Goal: Transaction & Acquisition: Purchase product/service

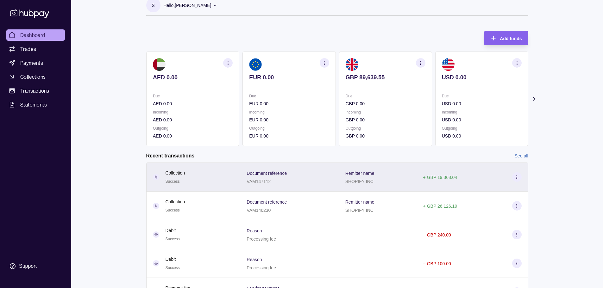
scroll to position [32, 0]
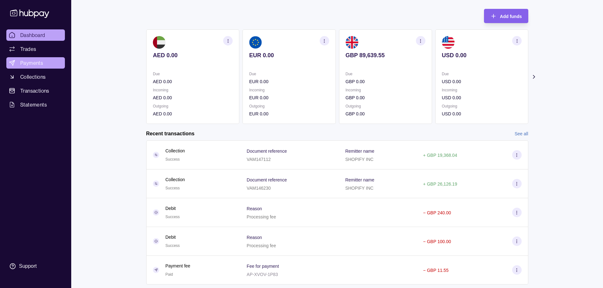
click at [28, 65] on span "Payments" at bounding box center [31, 63] width 23 height 8
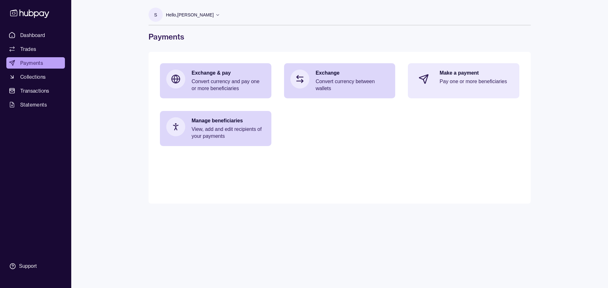
click at [303, 84] on p "Pay one or more beneficiaries" at bounding box center [475, 81] width 73 height 7
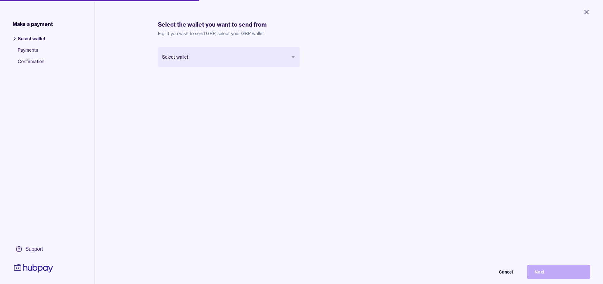
click at [202, 63] on body "Close Make a payment Select wallet Payments Confirmation Support Select the wal…" at bounding box center [301, 142] width 603 height 284
click at [303, 277] on button "Next" at bounding box center [558, 272] width 63 height 14
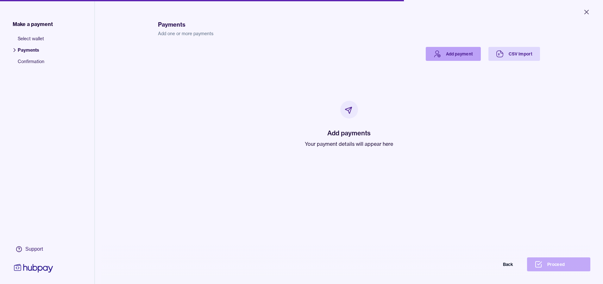
click at [303, 55] on link "Add payment" at bounding box center [453, 54] width 55 height 14
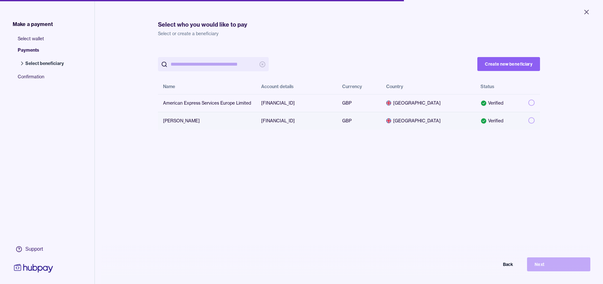
click at [303, 121] on button "button" at bounding box center [531, 120] width 6 height 6
click at [303, 269] on button "Next" at bounding box center [558, 264] width 63 height 14
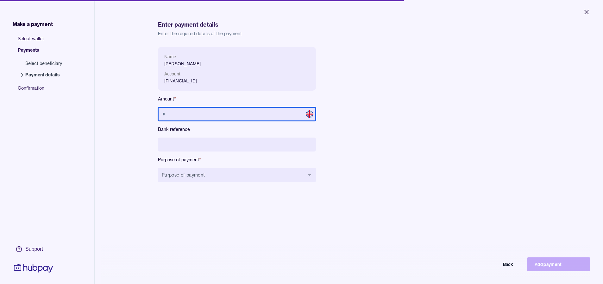
click at [205, 116] on input "text" at bounding box center [237, 114] width 158 height 14
type input "*****"
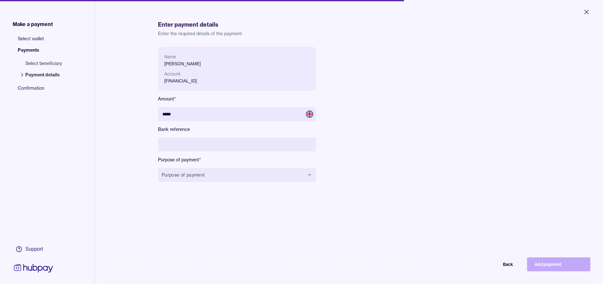
click at [206, 142] on input at bounding box center [237, 144] width 158 height 14
type input "**********"
click at [220, 172] on button "Purpose of payment" at bounding box center [237, 175] width 158 height 14
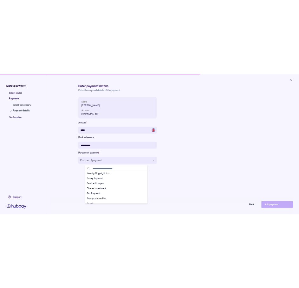
scroll to position [223, 0]
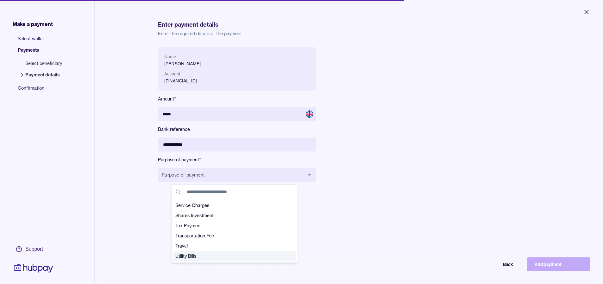
click at [197, 258] on span "Utility Bills" at bounding box center [230, 256] width 111 height 6
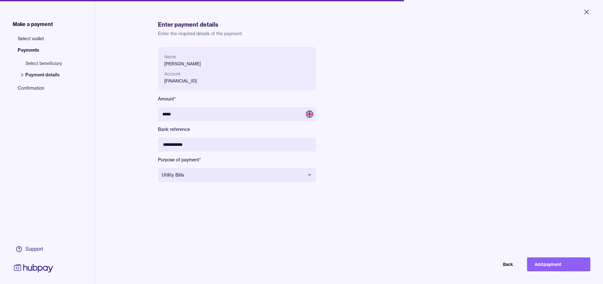
click at [303, 271] on button "Add payment" at bounding box center [558, 264] width 63 height 14
type input "****"
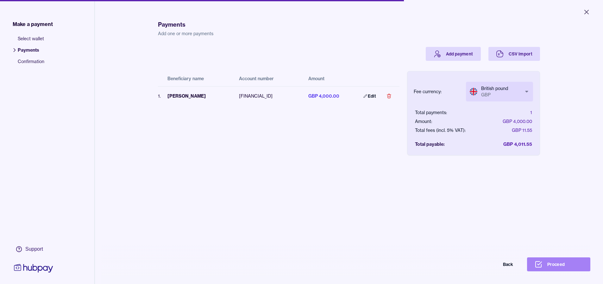
click at [303, 269] on button "Proceed" at bounding box center [558, 264] width 63 height 14
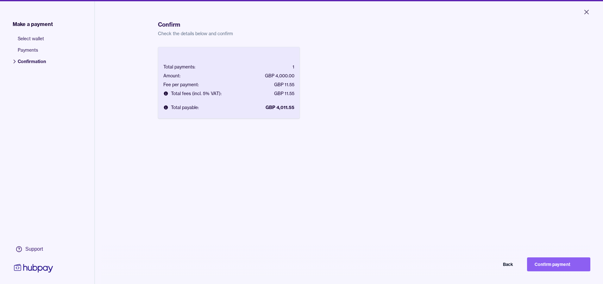
click at [303, 271] on button "Confirm payment" at bounding box center [558, 264] width 63 height 14
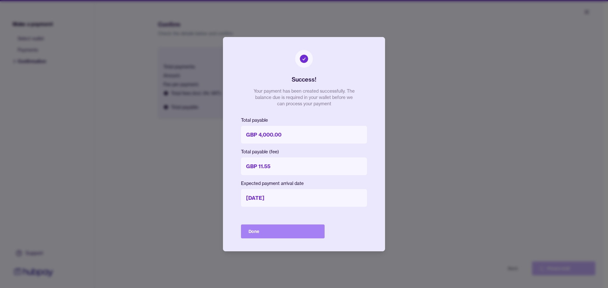
click at [287, 228] on button "Done" at bounding box center [283, 232] width 84 height 14
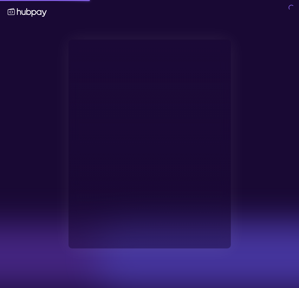
type input "**********"
